Goal: Information Seeking & Learning: Find contact information

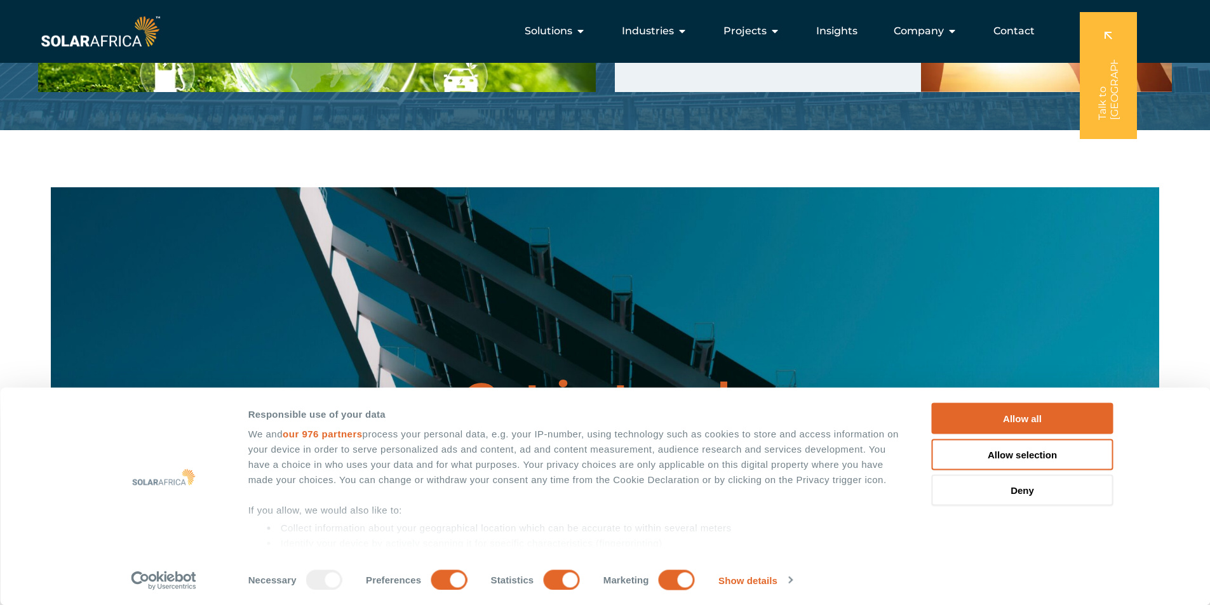
scroll to position [3265, 0]
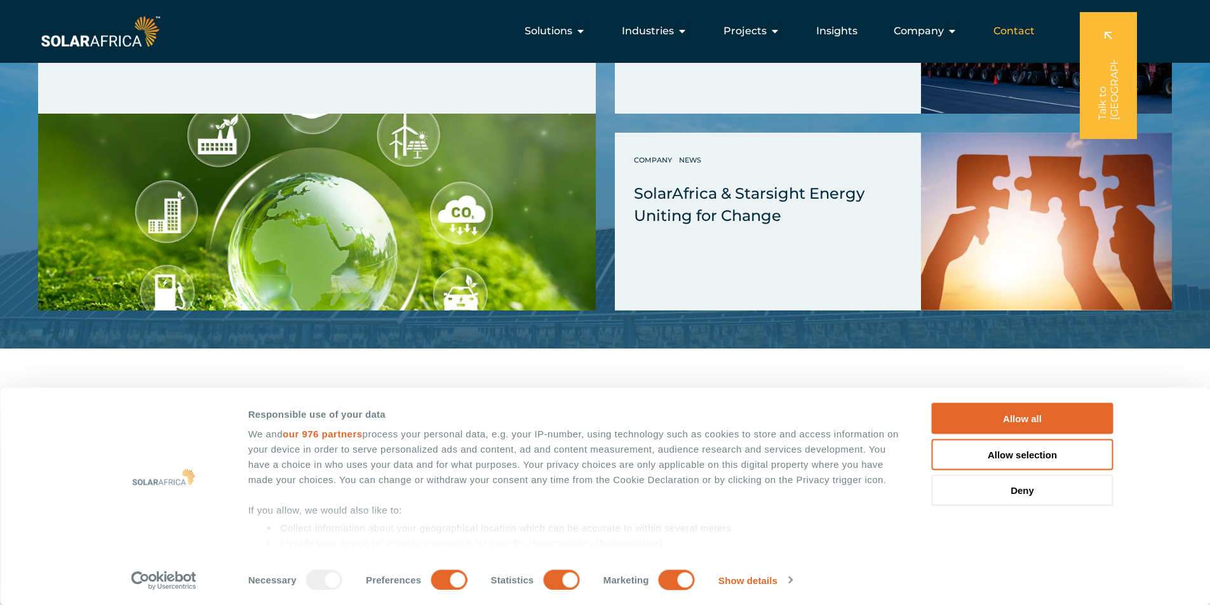
click at [1036, 36] on div "Contact" at bounding box center [1014, 30] width 62 height 25
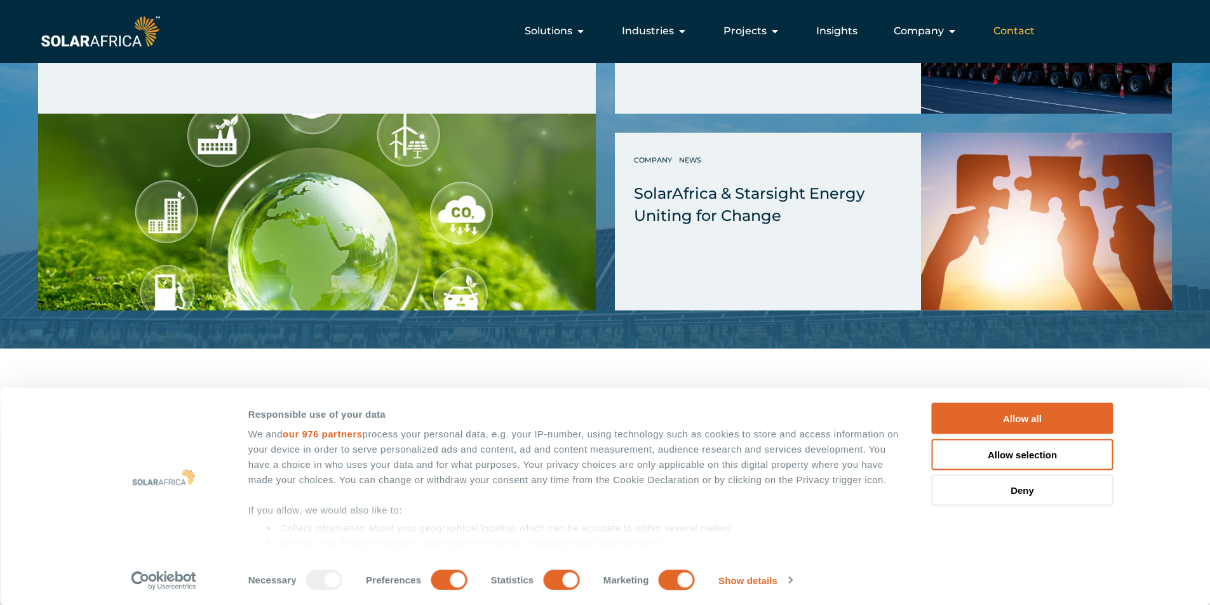
click at [1011, 25] on span "Contact" at bounding box center [1013, 31] width 41 height 15
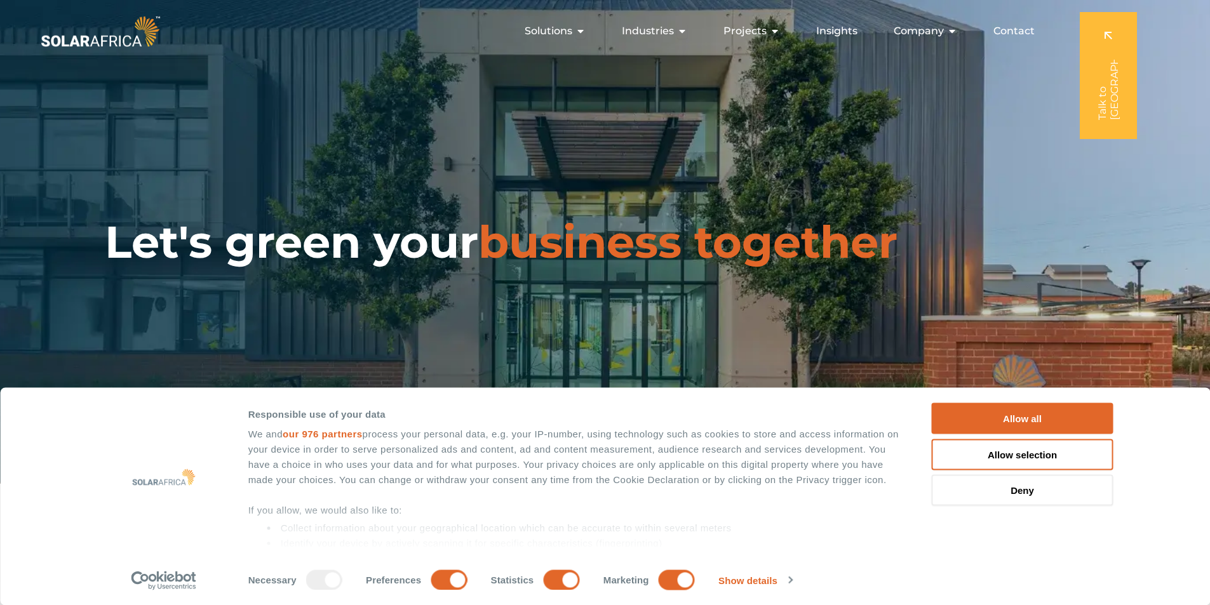
click at [1019, 32] on span "Contact" at bounding box center [1013, 31] width 41 height 15
click at [1011, 26] on span "Contact" at bounding box center [1013, 31] width 41 height 15
click at [1023, 428] on button "Allow all" at bounding box center [1023, 418] width 182 height 31
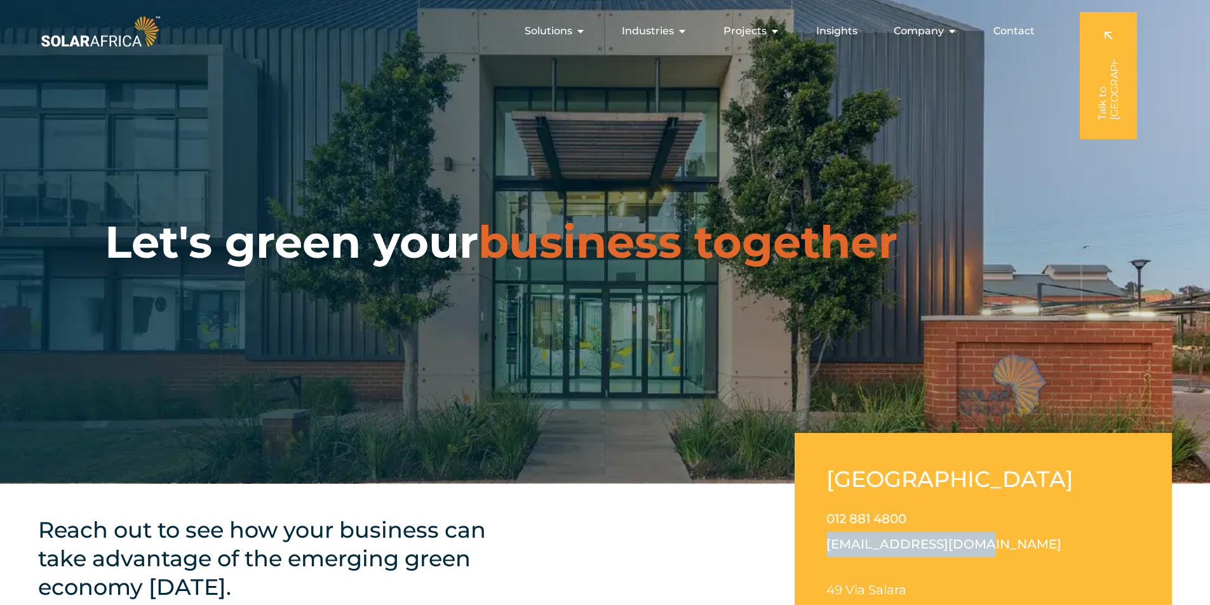
drag, startPoint x: 821, startPoint y: 541, endPoint x: 966, endPoint y: 544, distance: 144.9
click at [966, 544] on div "South Africa 012 881 4800 info@solarafrica.com 49 Via Salara Irene Corporate Co…" at bounding box center [983, 582] width 377 height 298
copy link "[EMAIL_ADDRESS][DOMAIN_NAME]"
